Goal: Information Seeking & Learning: Learn about a topic

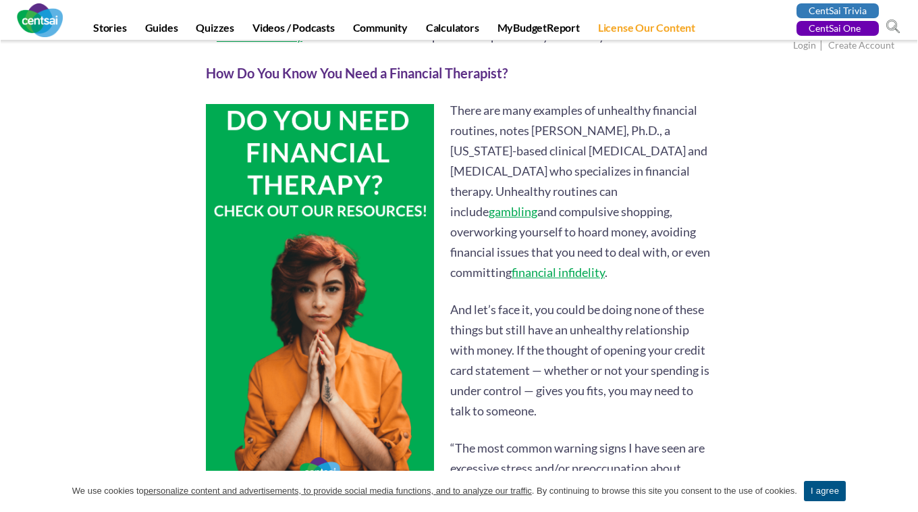
scroll to position [969, 0]
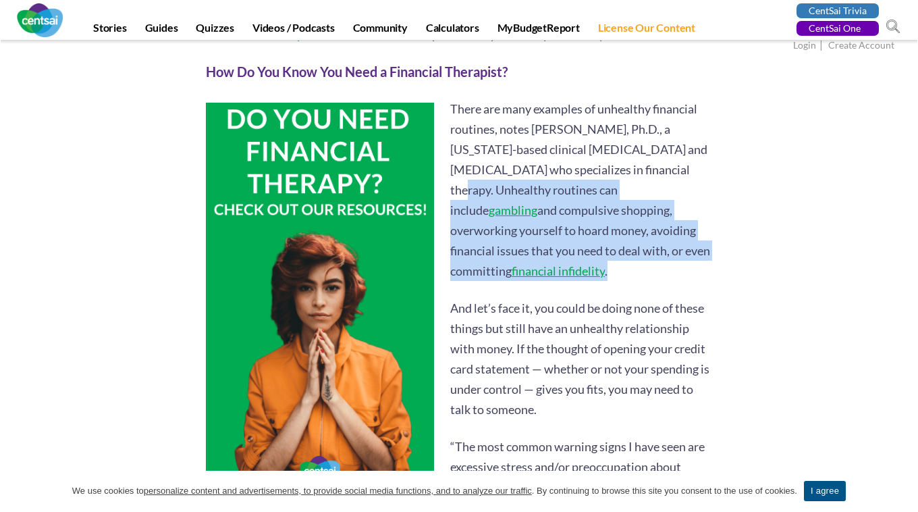
drag, startPoint x: 518, startPoint y: 275, endPoint x: 496, endPoint y: 186, distance: 92.5
click at [496, 186] on p "There are many examples of unhealthy financial routines, notes [PERSON_NAME], P…" at bounding box center [459, 190] width 506 height 182
copy p "Unhealthy routines can include gambling and compulsive shopping, overworking yo…"
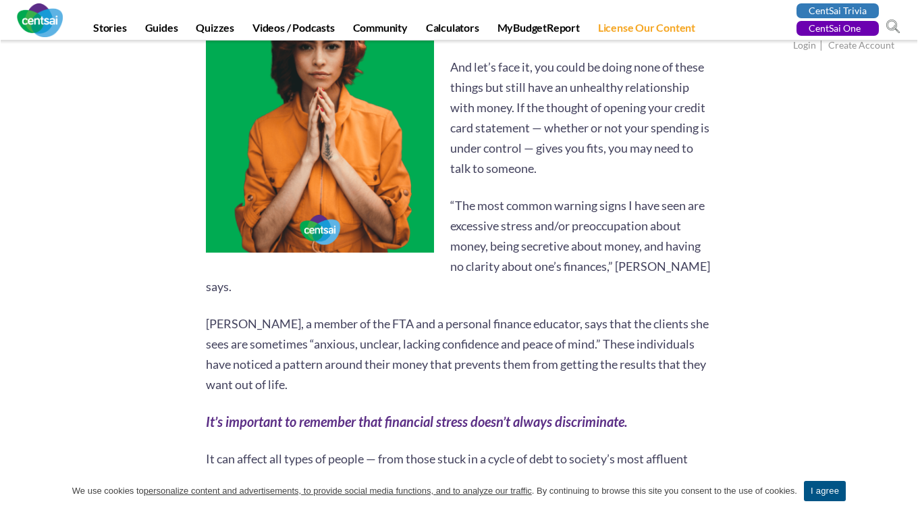
scroll to position [1214, 0]
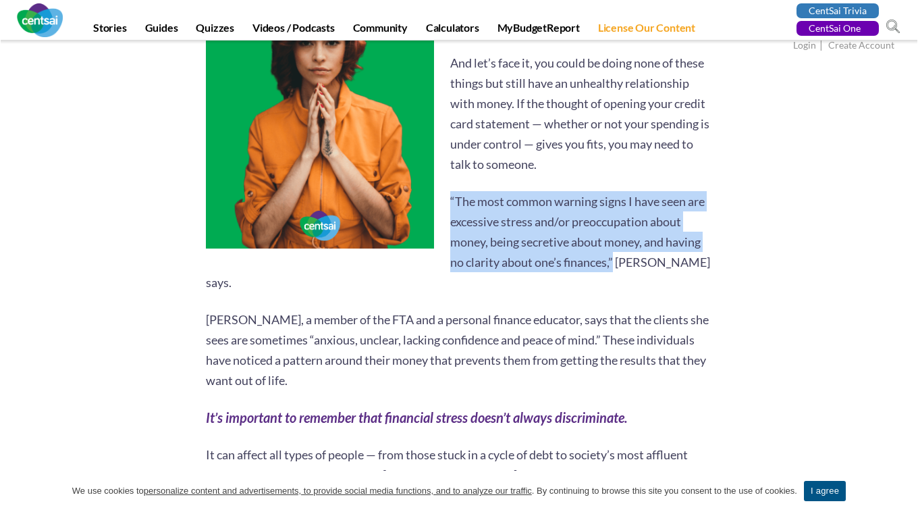
drag, startPoint x: 613, startPoint y: 261, endPoint x: 445, endPoint y: 199, distance: 178.5
click at [445, 199] on p "“The most common warning signs I have seen are excessive stress and/or preoccup…" at bounding box center [459, 241] width 506 height 101
copy p "“The most common warning signs I have seen are excessive stress and/or preoccup…"
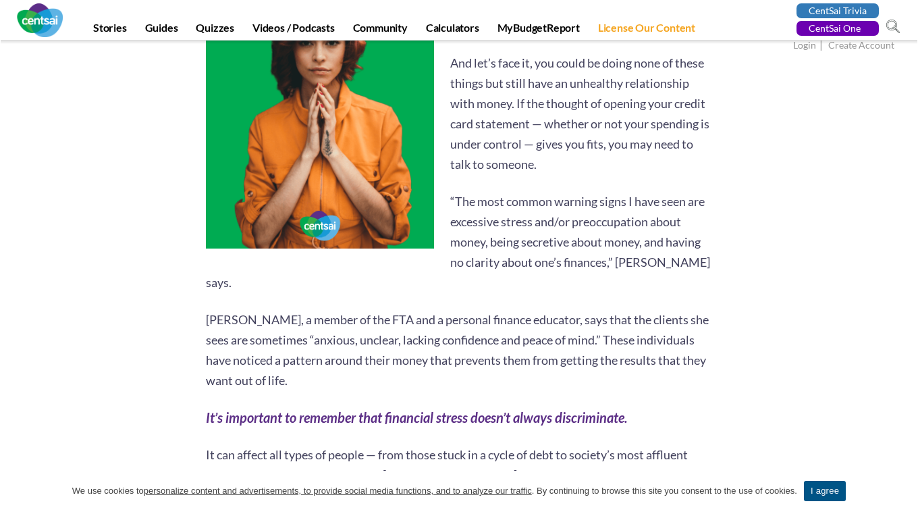
click at [315, 335] on p "[PERSON_NAME], a member of the FTA and a personal finance educator, says that t…" at bounding box center [459, 349] width 506 height 81
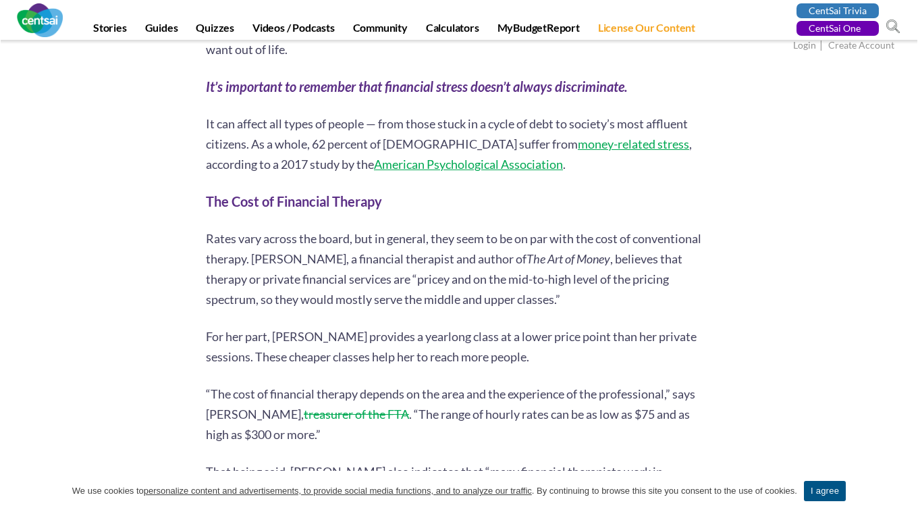
scroll to position [1564, 0]
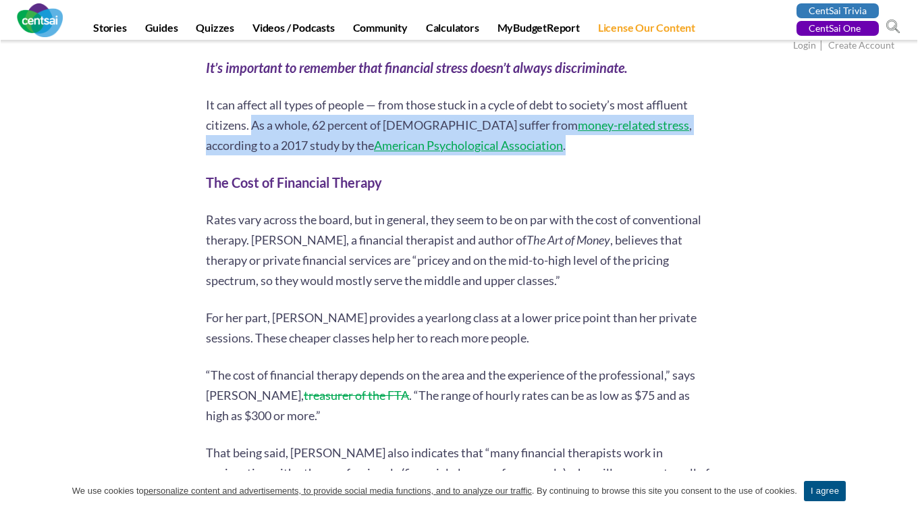
drag, startPoint x: 511, startPoint y: 132, endPoint x: 250, endPoint y: 107, distance: 262.5
click at [250, 107] on p "It can affect all types of people — from those stuck in a cycle of debt to soci…" at bounding box center [459, 124] width 506 height 61
copy p "As a whole, 62 percent of [DEMOGRAPHIC_DATA] suffer from money-related stress ,…"
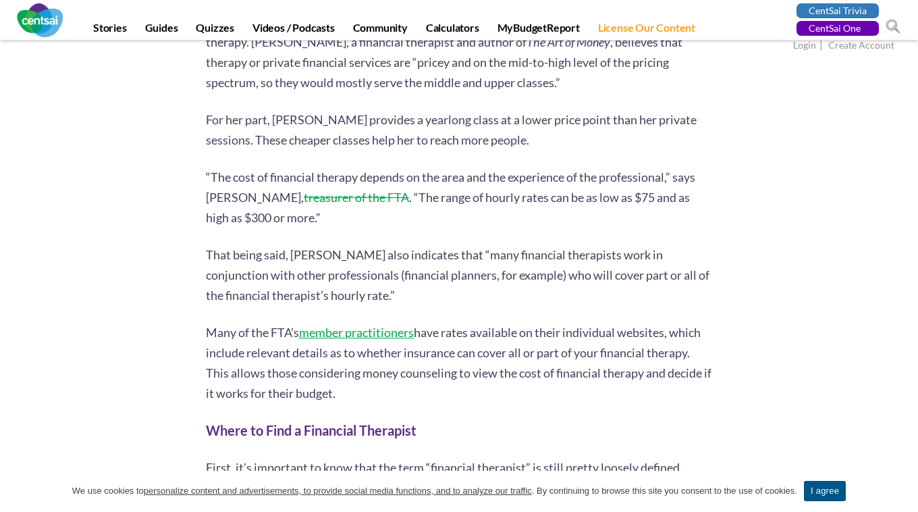
scroll to position [1765, 0]
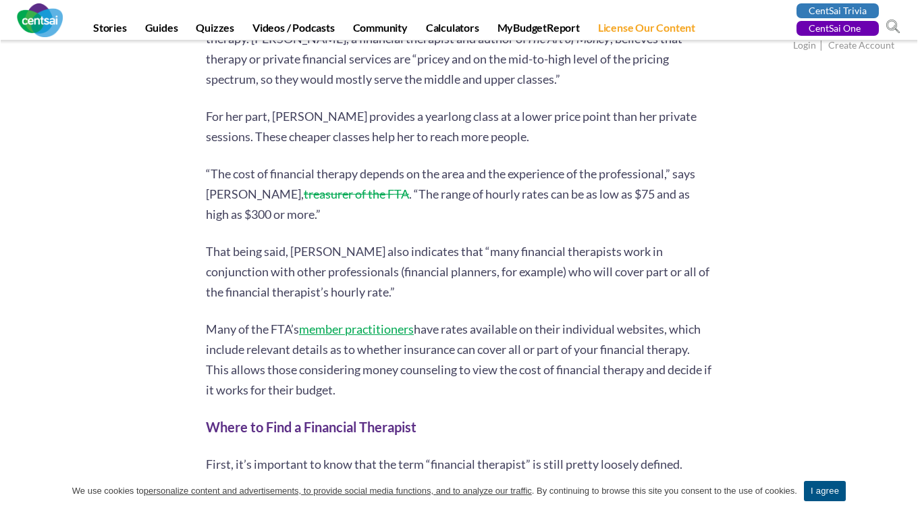
click at [338, 321] on link "member practitioners" at bounding box center [356, 328] width 115 height 15
click at [148, 282] on div "[PERSON_NAME] 6 second take: Hiding money from your partner? Feeling anxious ab…" at bounding box center [459, 202] width 790 height 3427
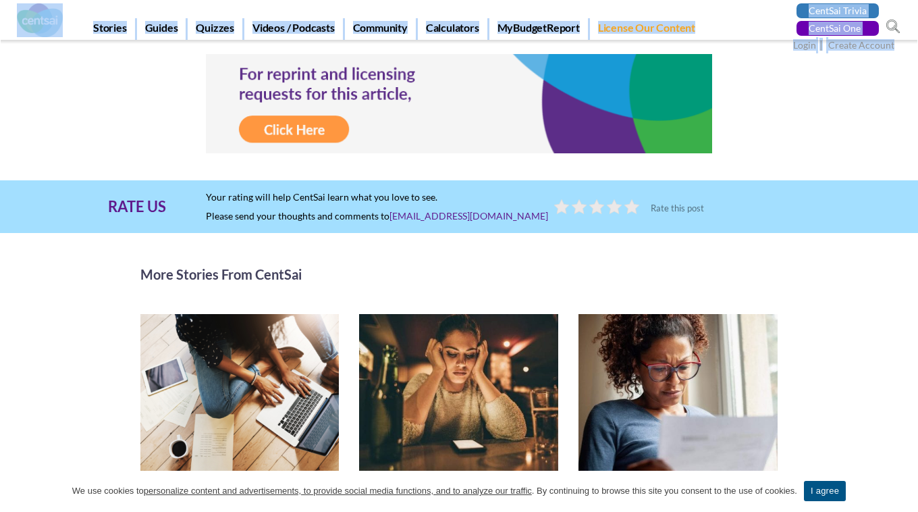
scroll to position [3533, 0]
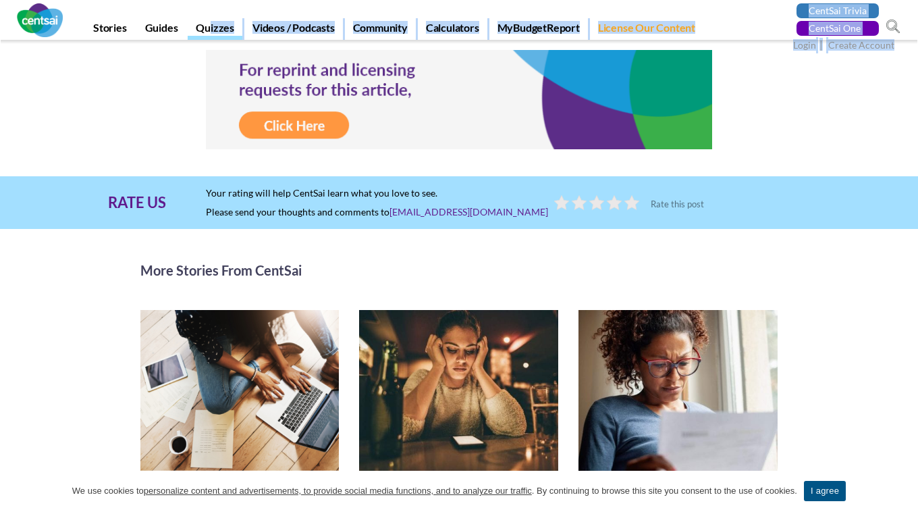
drag, startPoint x: 207, startPoint y: 89, endPoint x: 207, endPoint y: 24, distance: 64.8
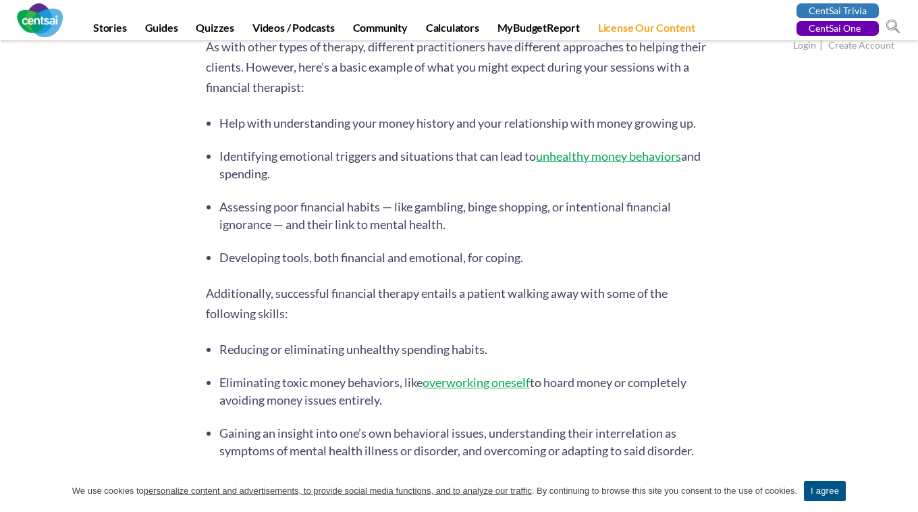
scroll to position [3053, 0]
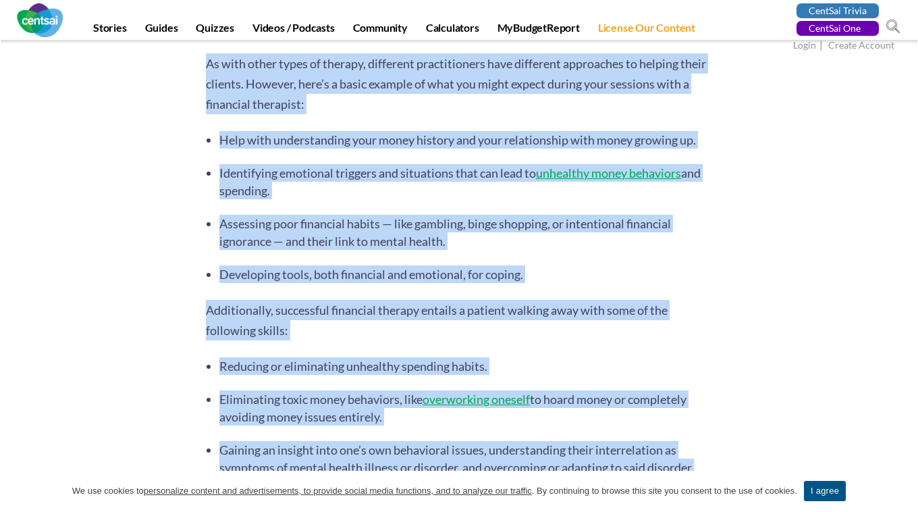
drag, startPoint x: 707, startPoint y: 428, endPoint x: 196, endPoint y: 57, distance: 630.6
copy div "4 loremi dolo: Sitame conse adip elit seddoei? Tempori utlabor etdol magn aliqu…"
